Goal: Check status

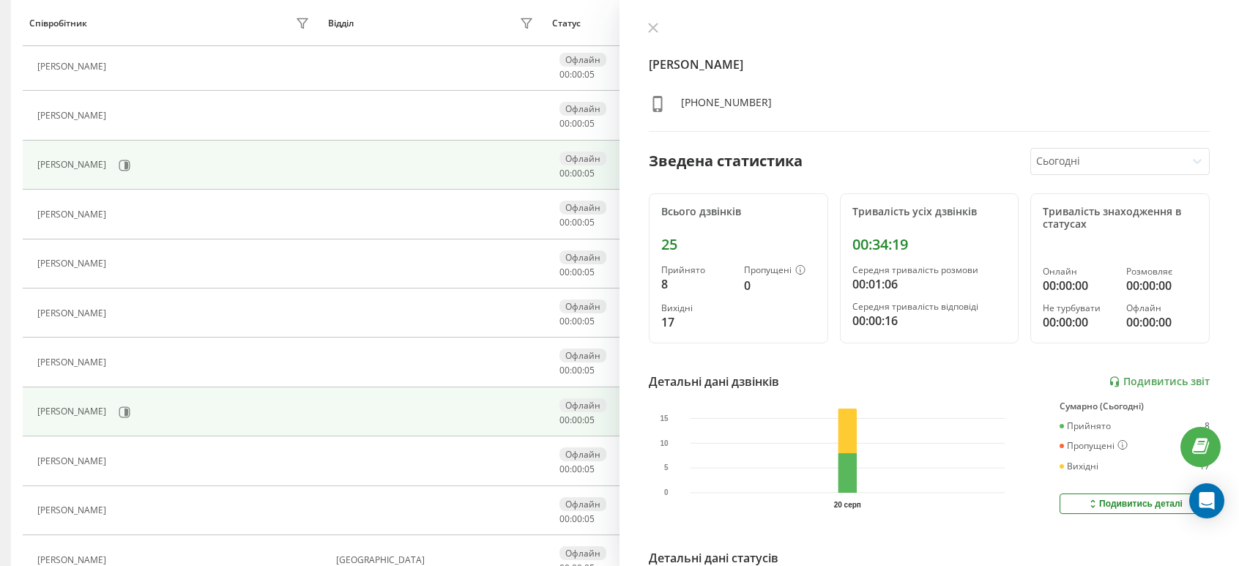
scroll to position [439, 0]
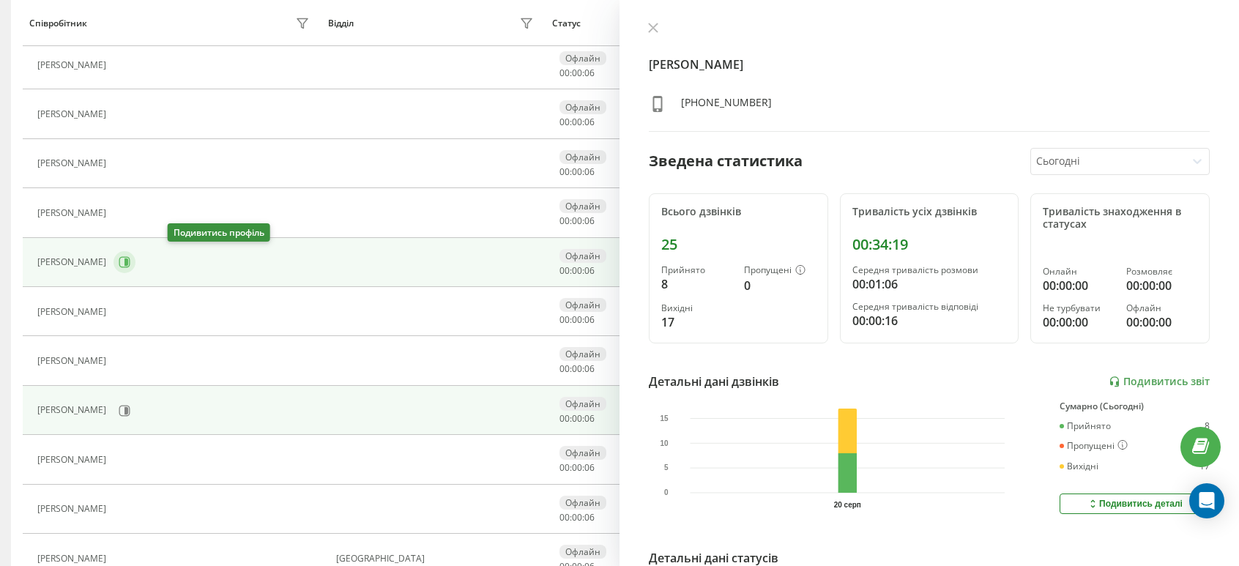
click at [130, 260] on icon at bounding box center [125, 262] width 12 height 12
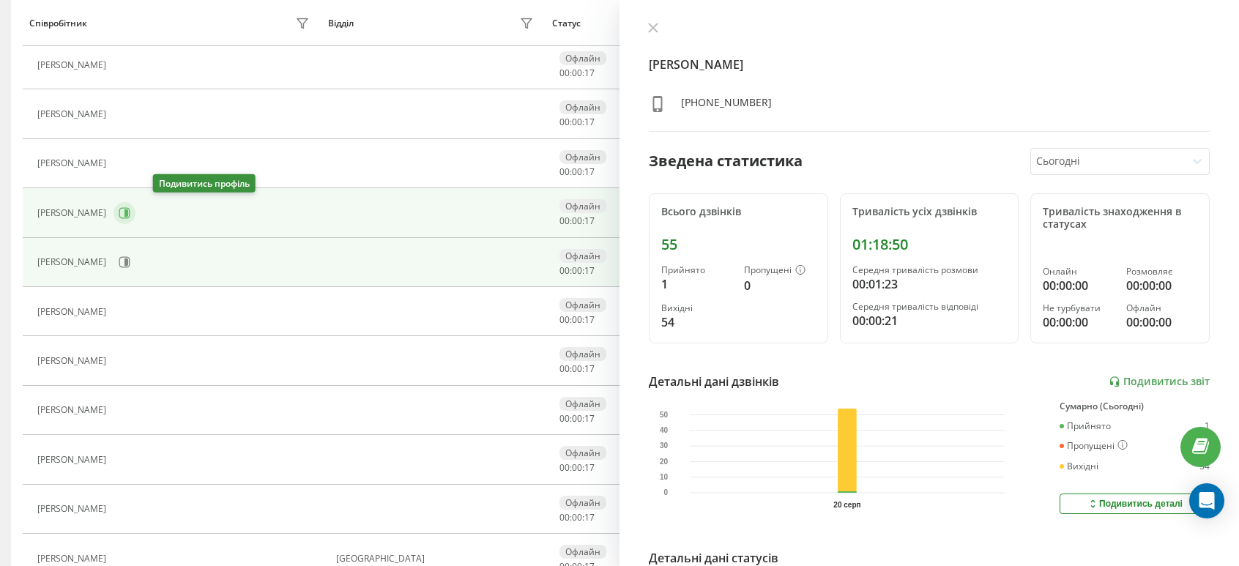
click at [130, 207] on icon at bounding box center [125, 213] width 12 height 12
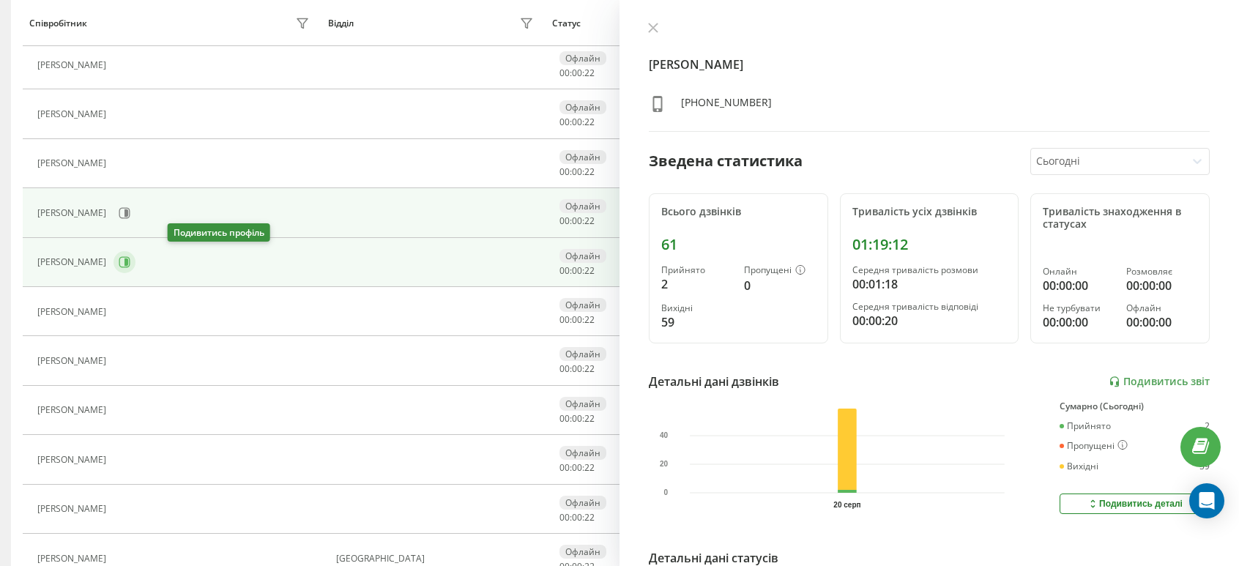
click at [135, 261] on button at bounding box center [125, 262] width 22 height 22
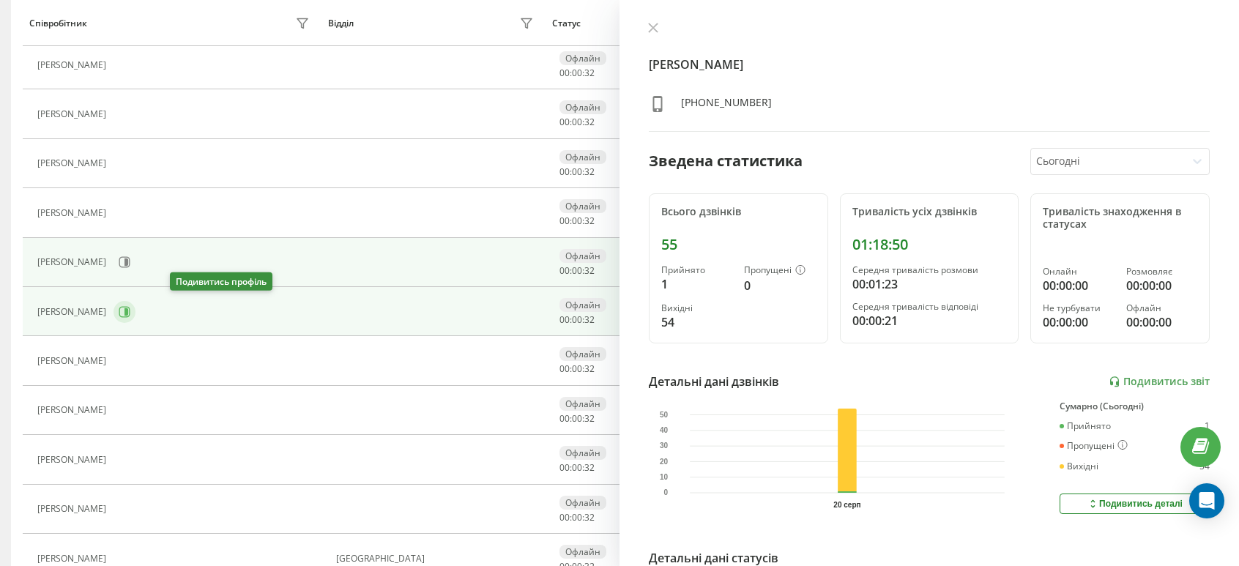
click at [130, 307] on icon at bounding box center [125, 312] width 12 height 12
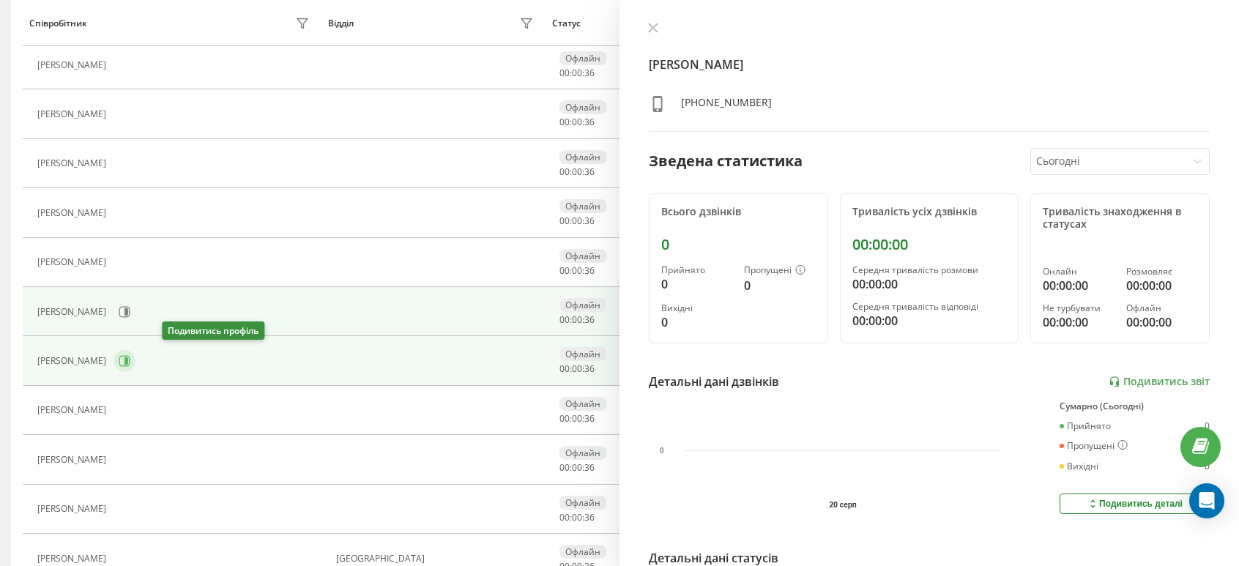
click at [130, 356] on icon at bounding box center [124, 361] width 11 height 11
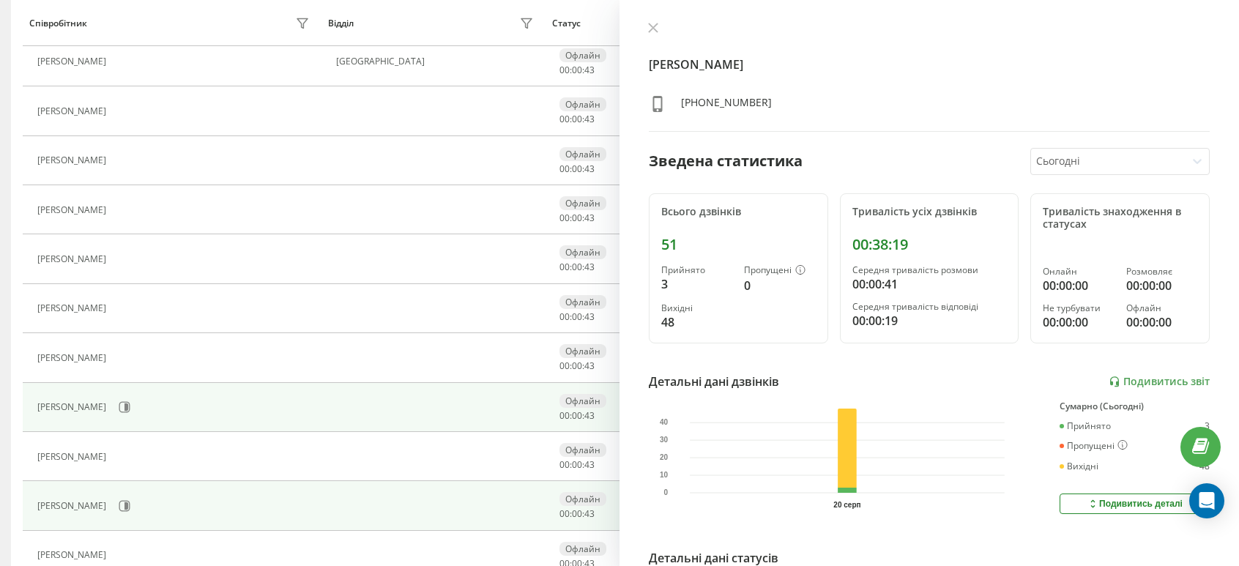
scroll to position [293, 0]
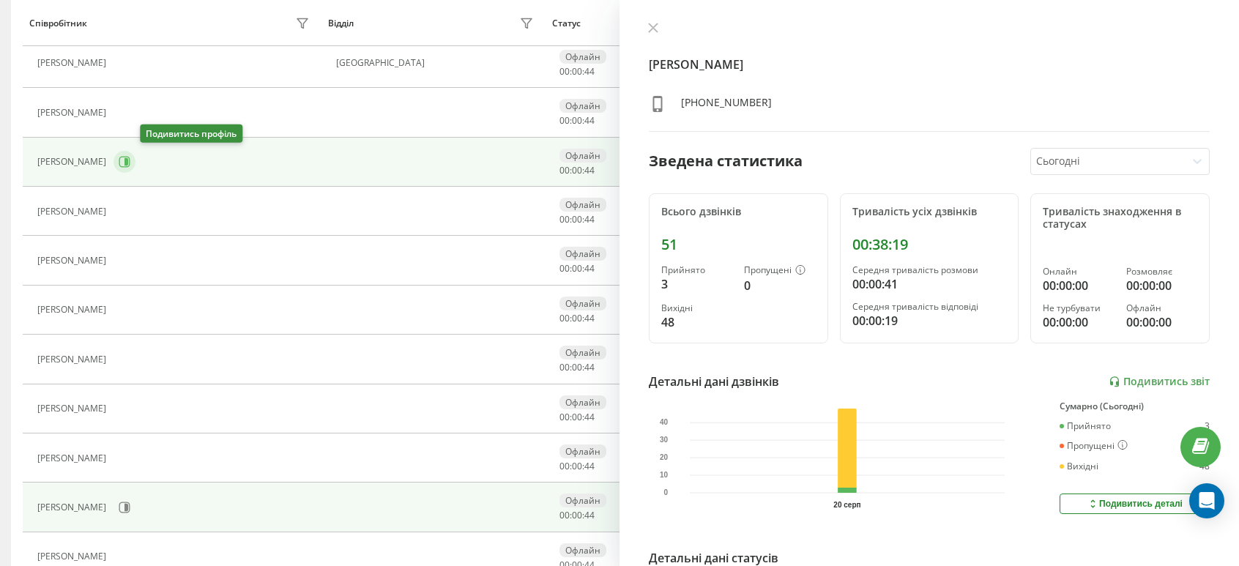
click at [130, 163] on icon at bounding box center [125, 162] width 12 height 12
